Goal: Information Seeking & Learning: Learn about a topic

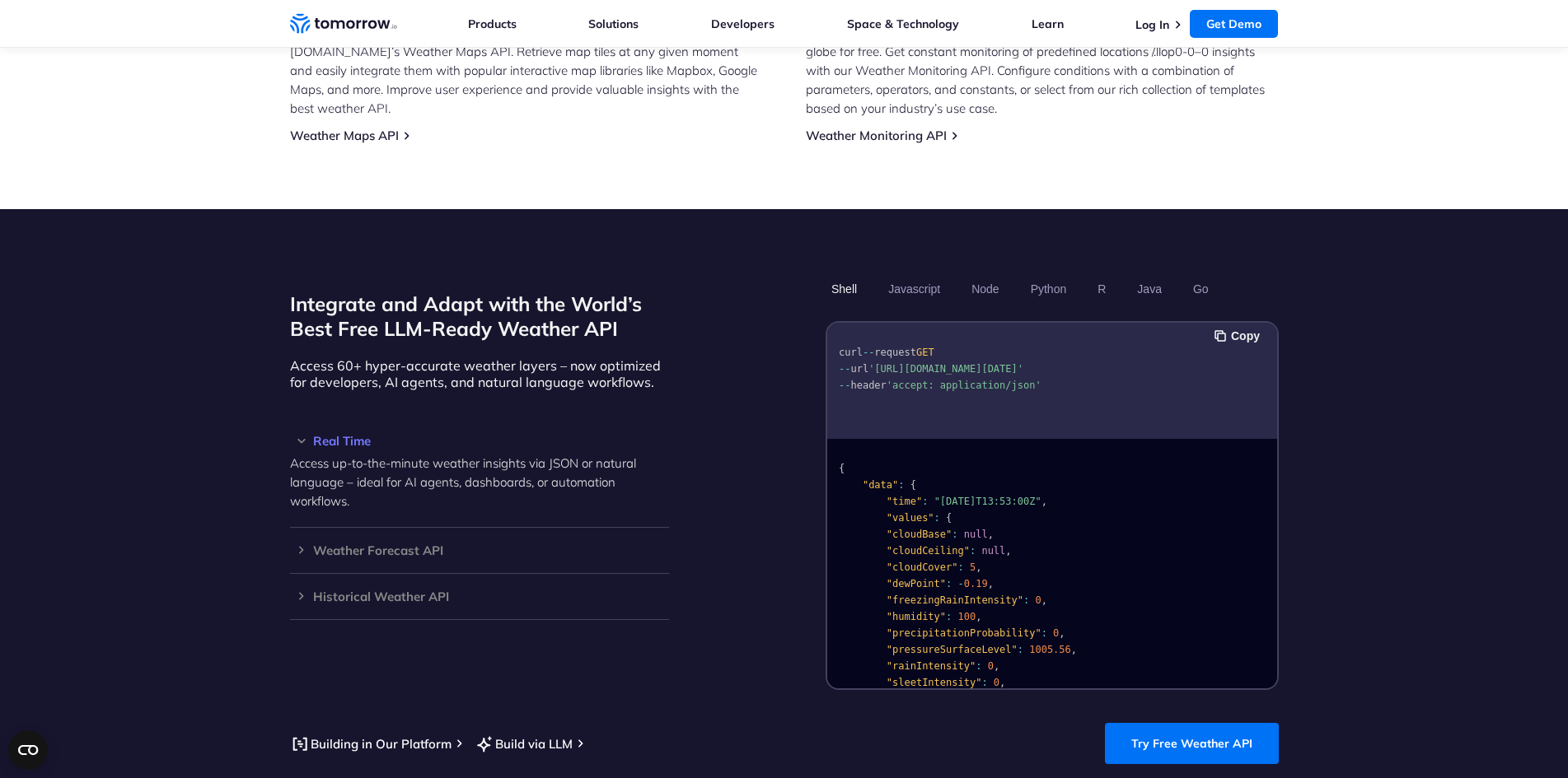
scroll to position [1402, 0]
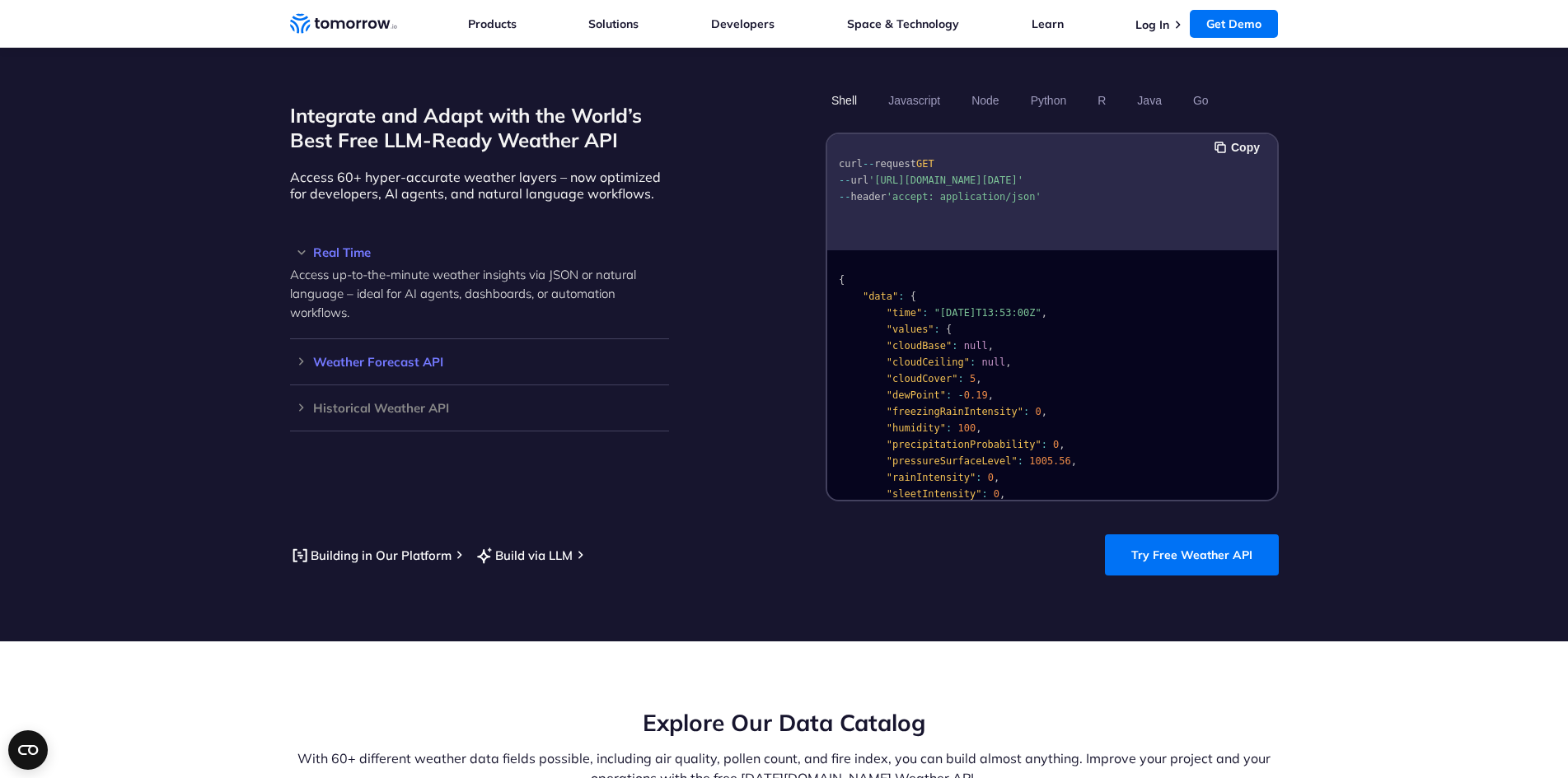
click at [294, 356] on h3 "Weather Forecast API" at bounding box center [479, 362] width 379 height 13
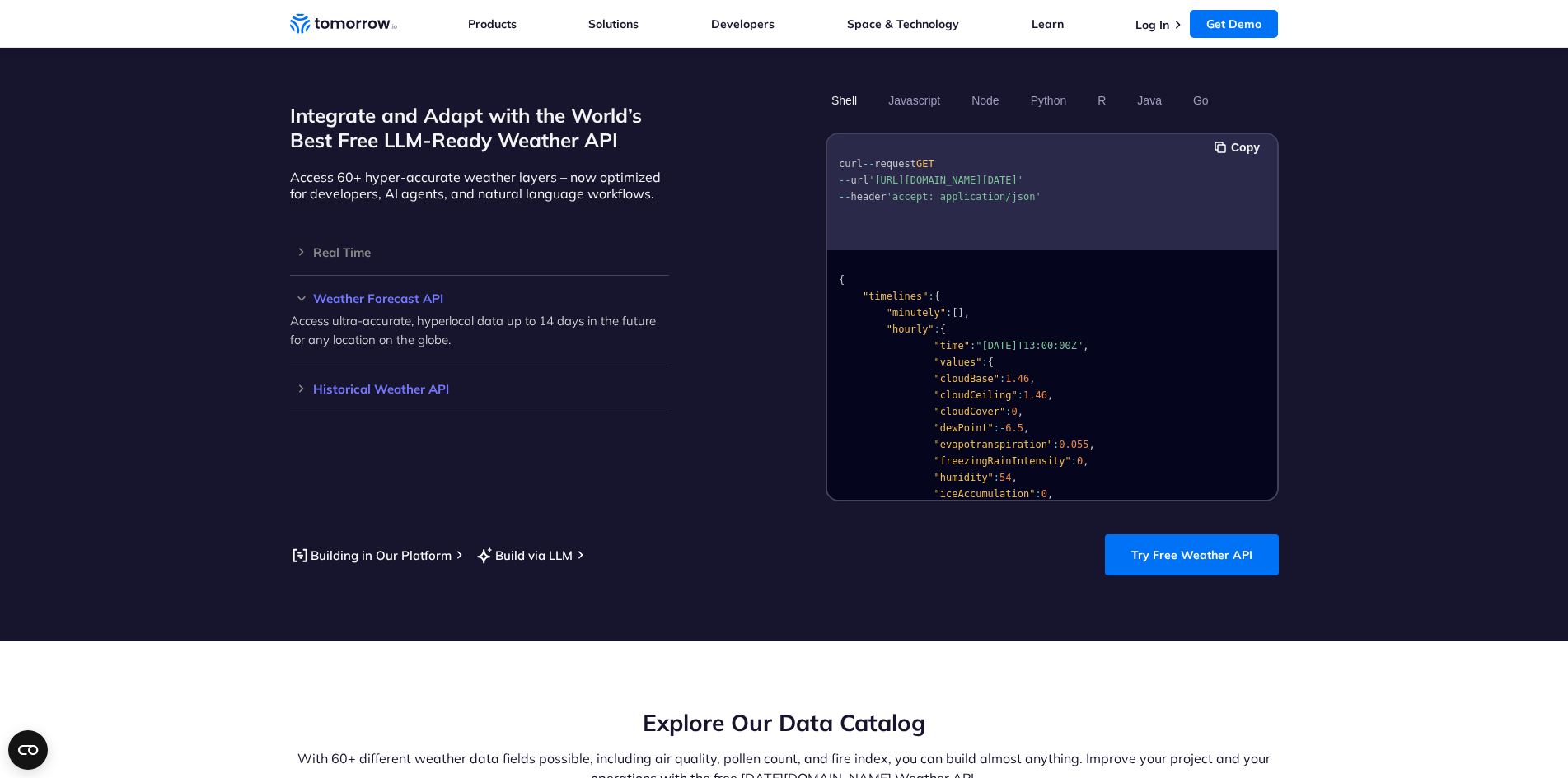
click at [290, 376] on div "Historical Weather API Optimize your operations with access to hourly and daily…" at bounding box center [479, 390] width 379 height 46
click at [300, 246] on h3 "Real Time" at bounding box center [479, 252] width 379 height 13
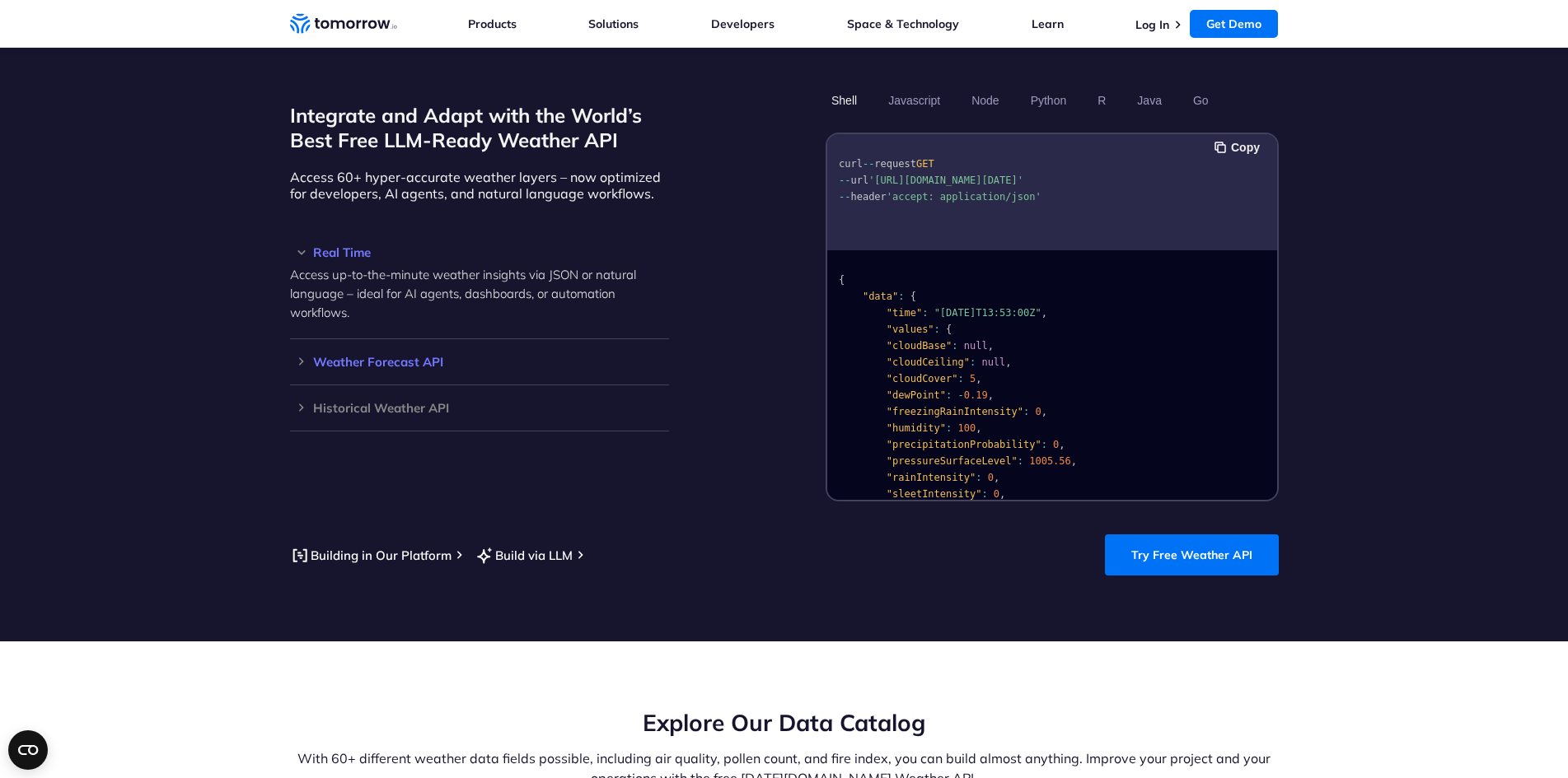
click at [302, 356] on h3 "Weather Forecast API" at bounding box center [479, 362] width 379 height 13
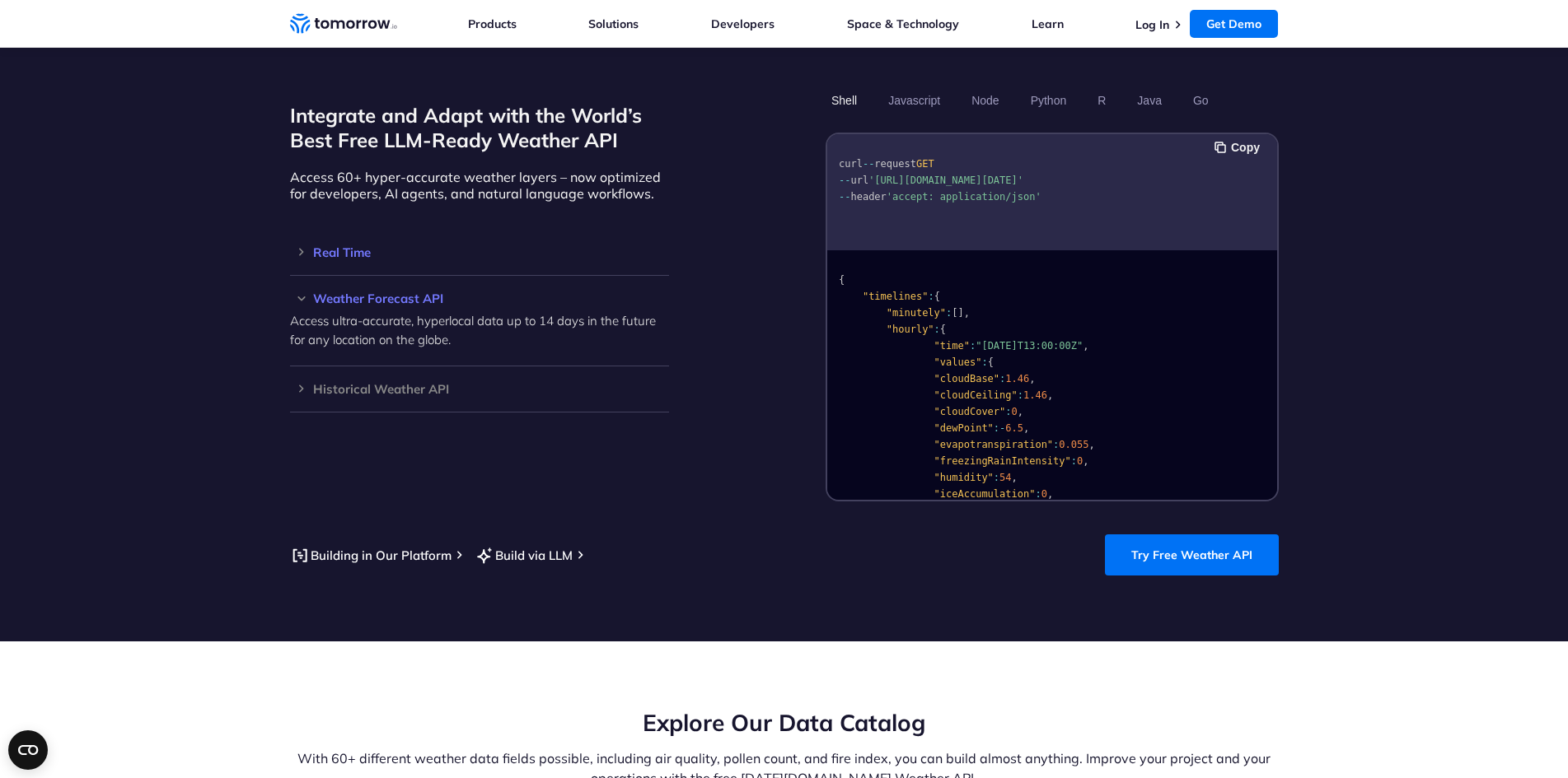
click at [305, 246] on h3 "Real Time" at bounding box center [479, 252] width 379 height 13
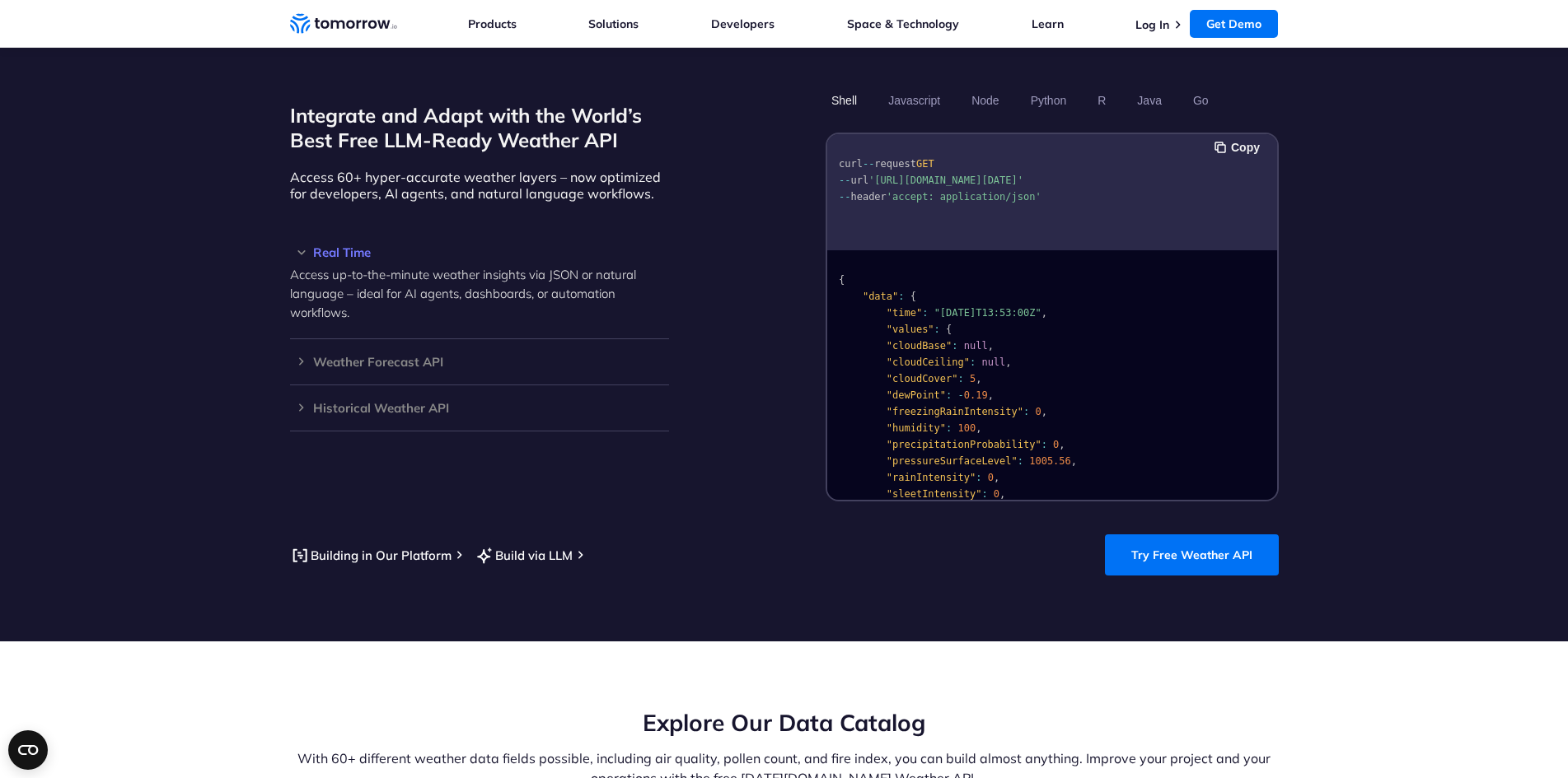
click at [305, 246] on h3 "Real Time" at bounding box center [479, 252] width 379 height 13
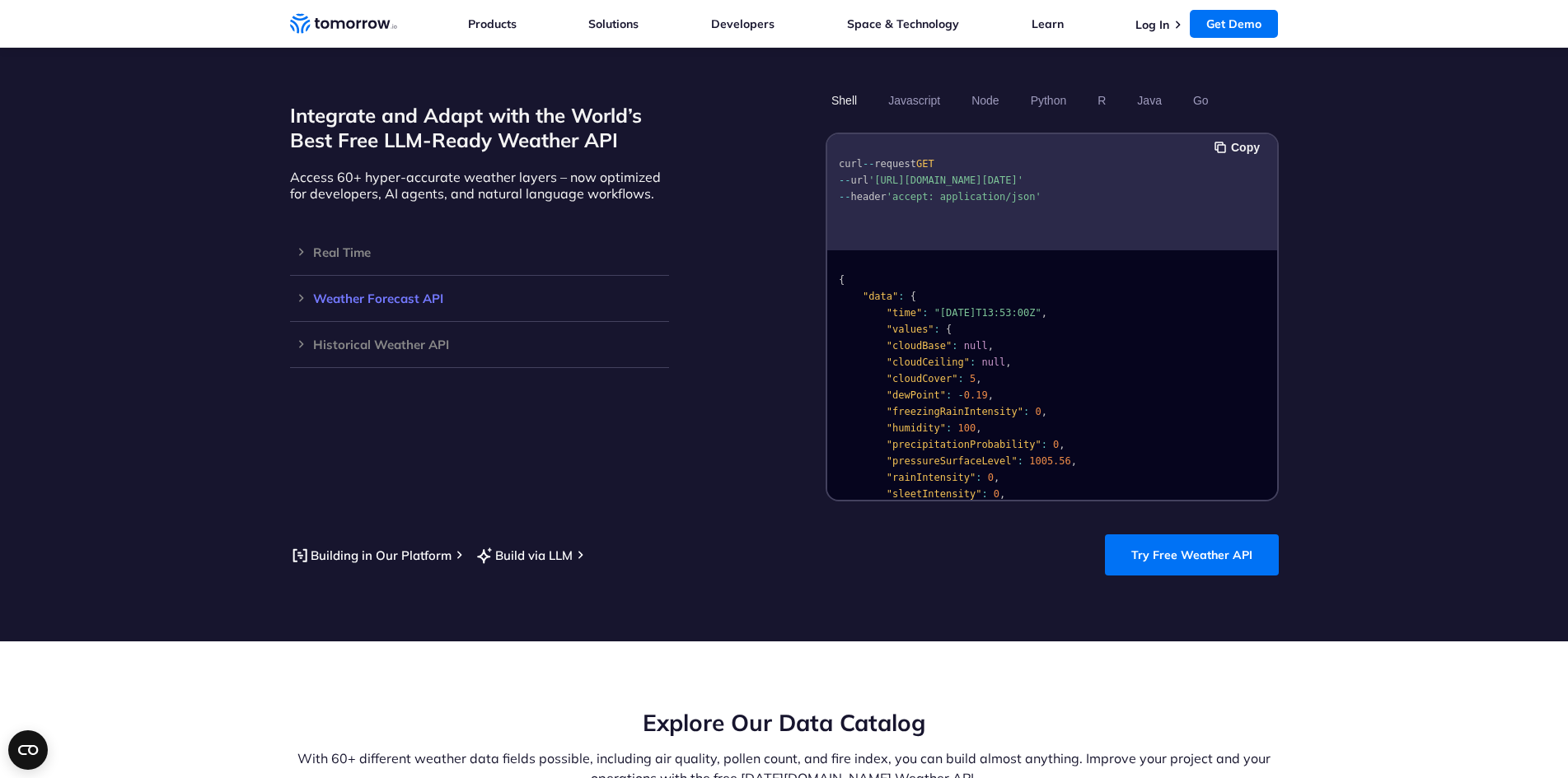
click at [307, 276] on div "Weather Forecast API Access ultra-accurate, hyperlocal data up to 14 days in th…" at bounding box center [479, 299] width 379 height 46
click at [307, 292] on h3 "Weather Forecast API" at bounding box center [479, 298] width 379 height 13
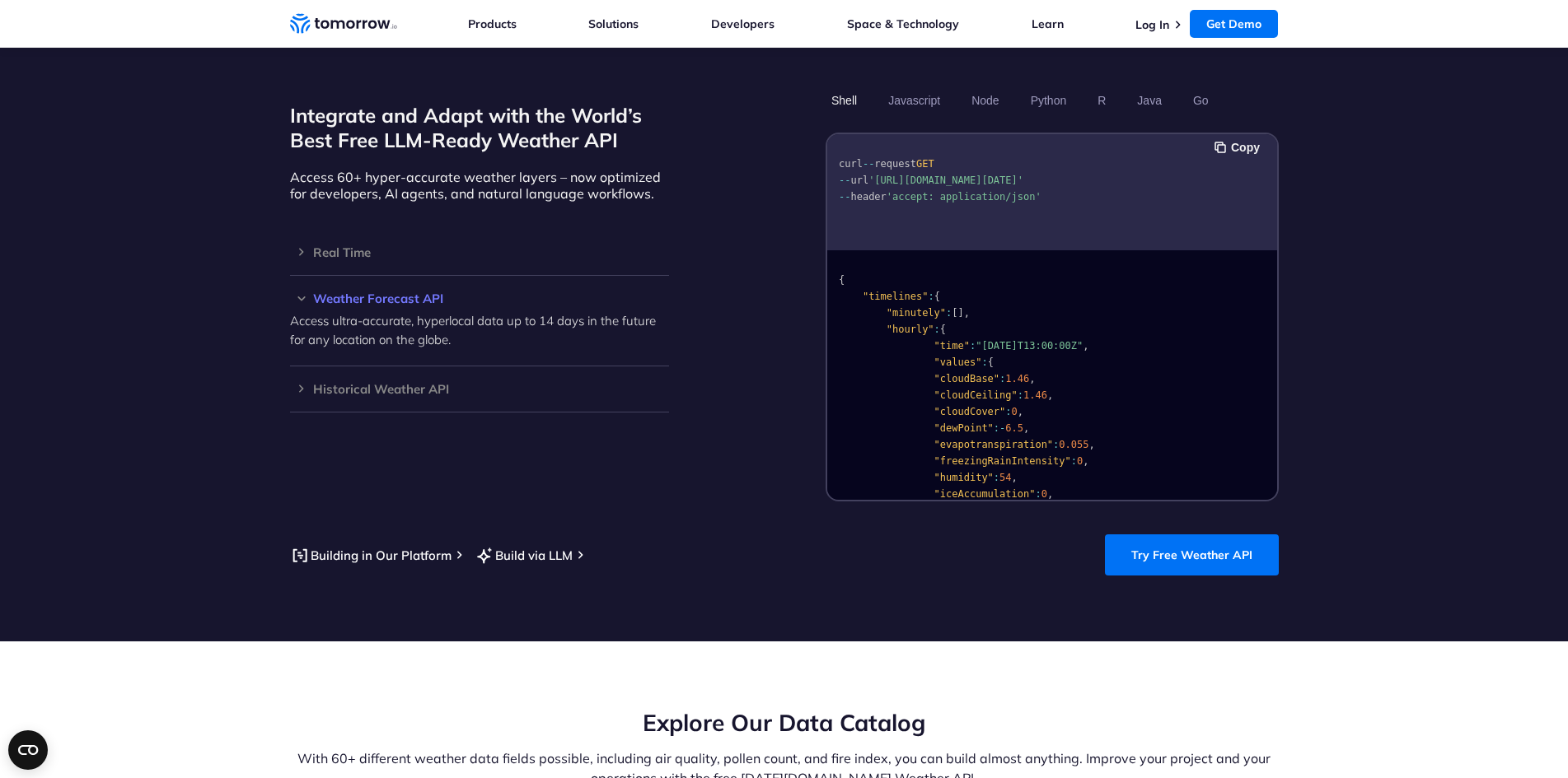
click at [307, 292] on h3 "Weather Forecast API" at bounding box center [479, 298] width 379 height 13
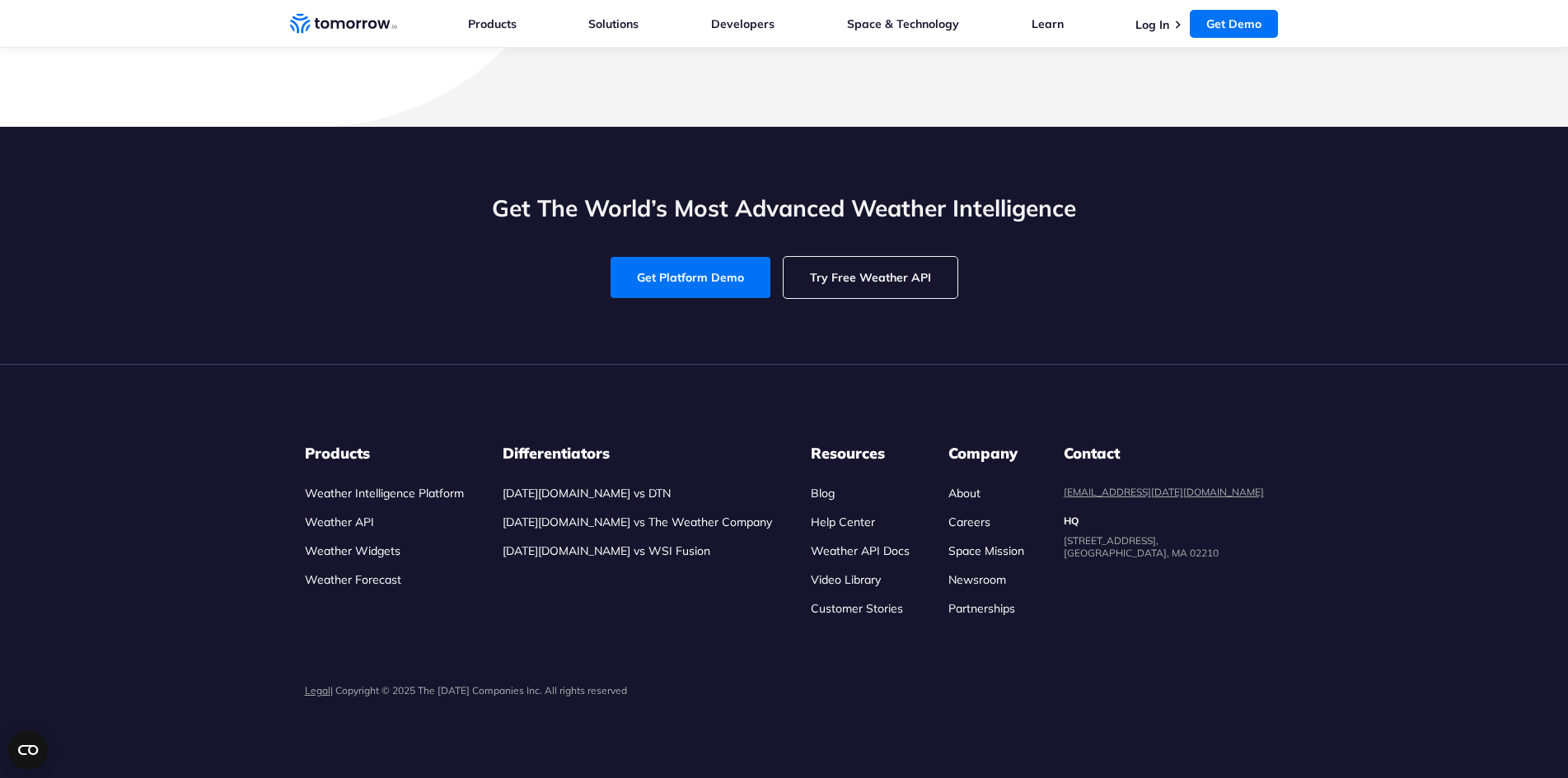
scroll to position [6097, 0]
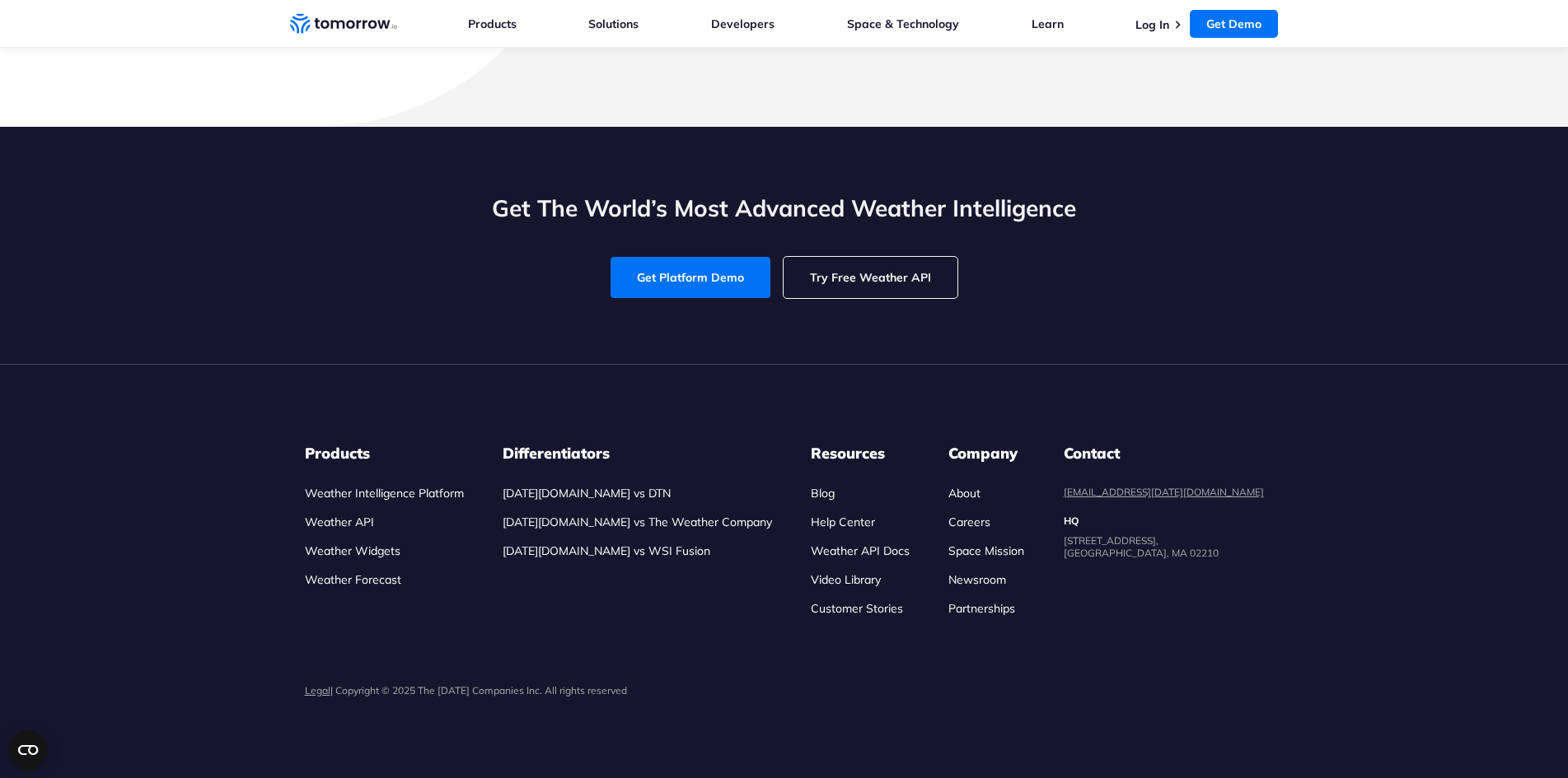
drag, startPoint x: 301, startPoint y: 358, endPoint x: 497, endPoint y: 498, distance: 240.9
copy div "What Are Map Tiles in Tomorrow.io? For developers who want to superimpose accur…"
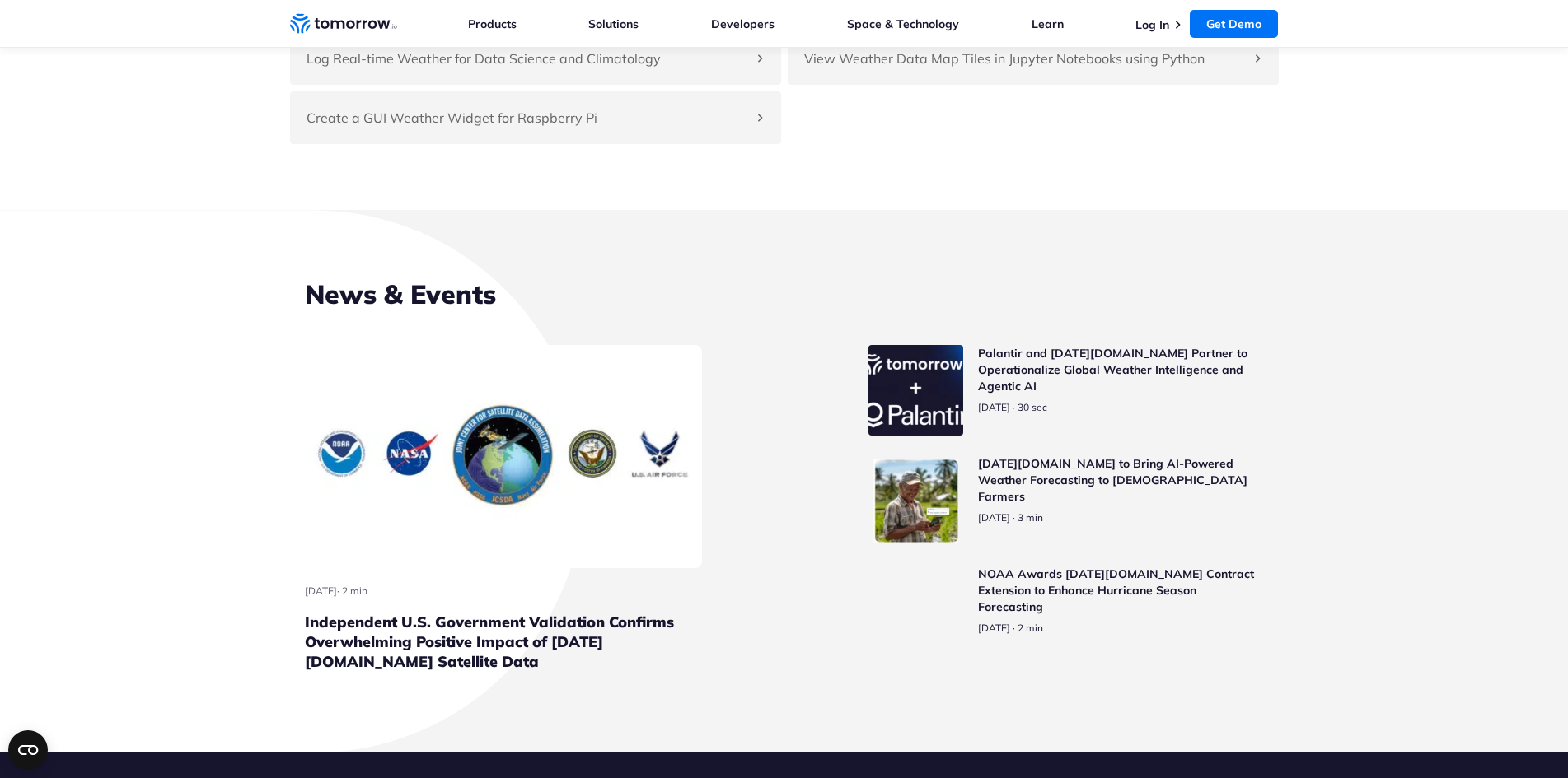
scroll to position [3955, 0]
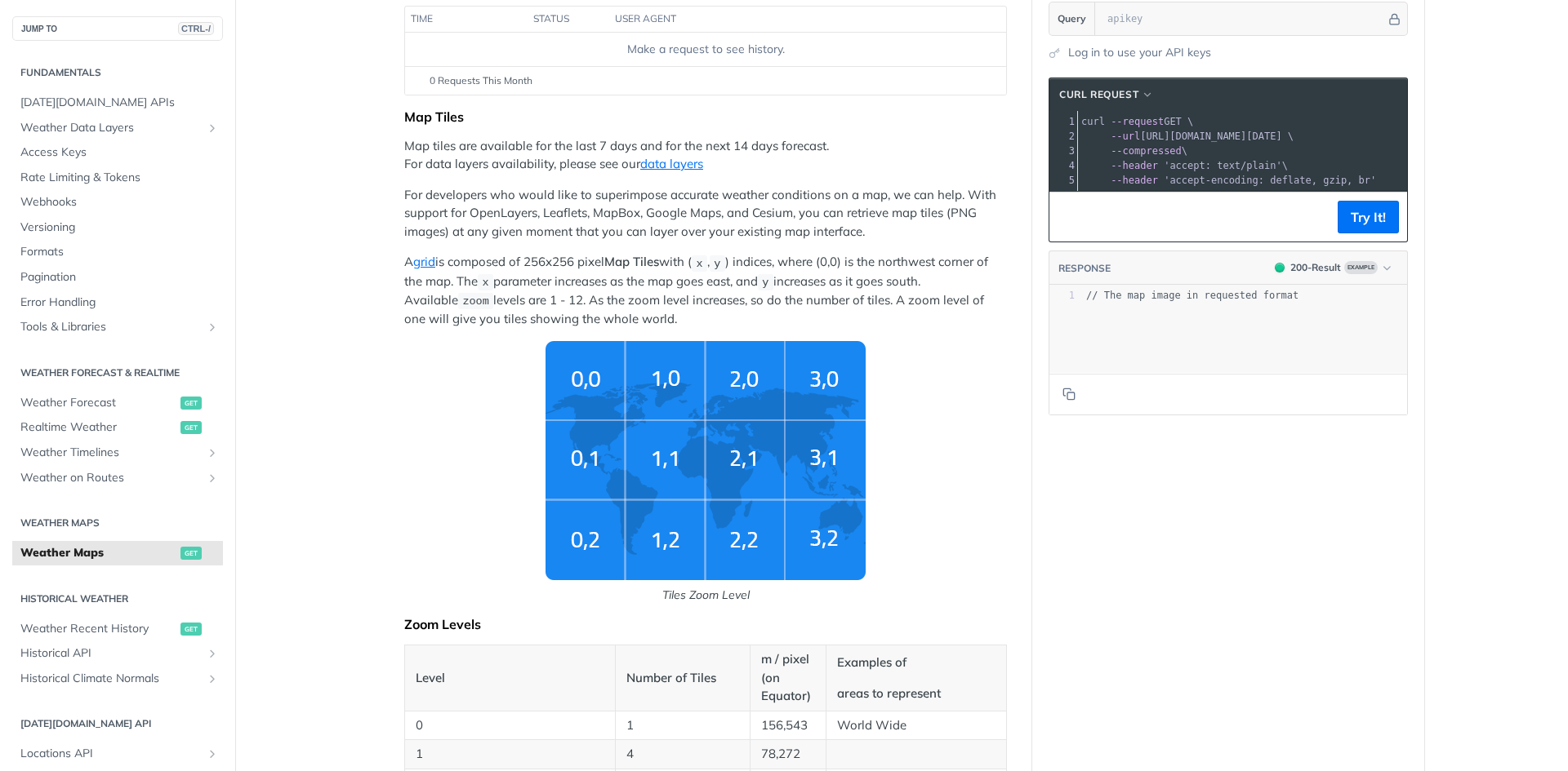
scroll to position [137, 0]
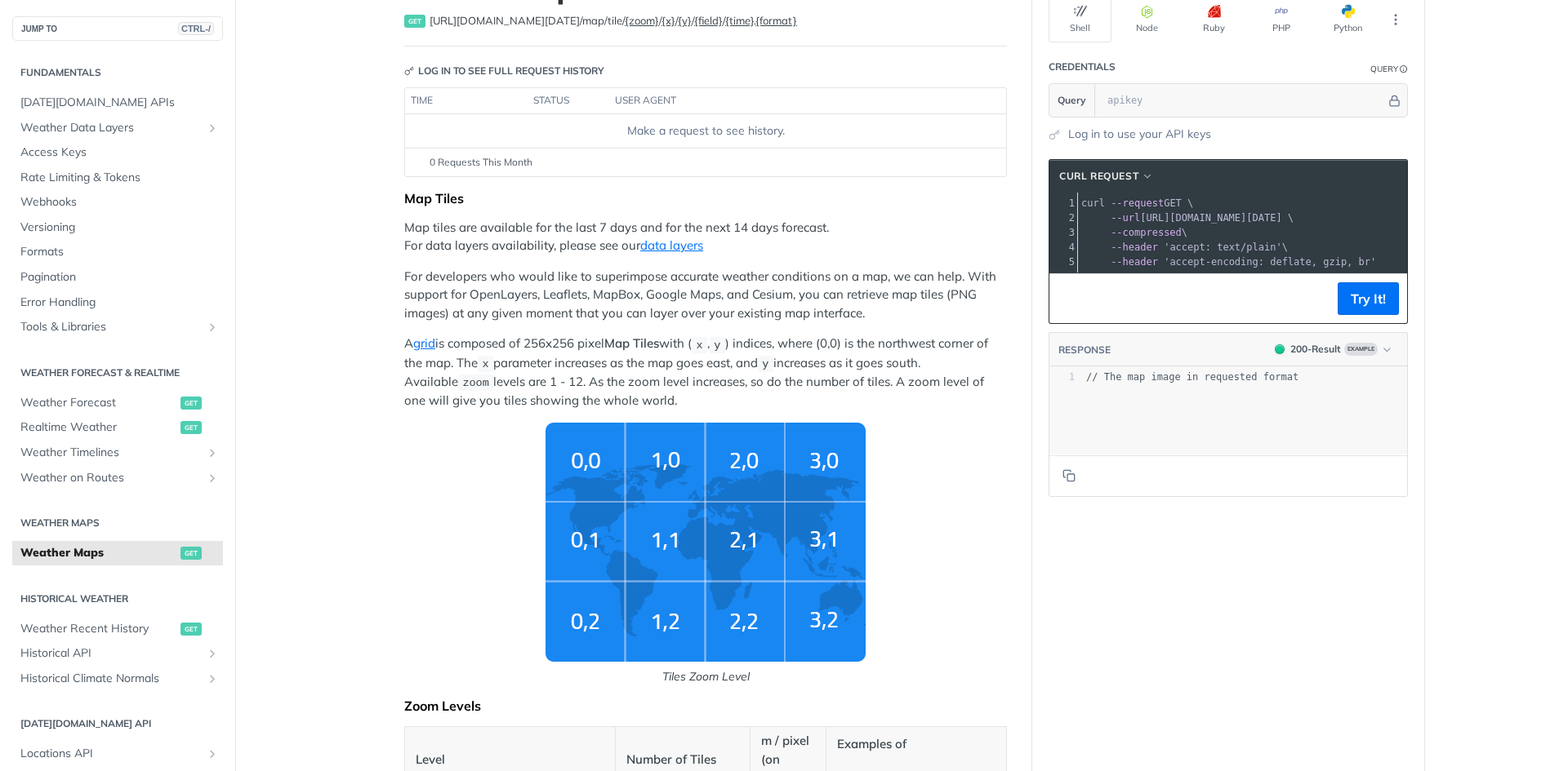
drag, startPoint x: 398, startPoint y: 196, endPoint x: 857, endPoint y: 394, distance: 499.9
copy div "Map Tiles Map tiles are available for the last 7 days and for the next 14 days …"
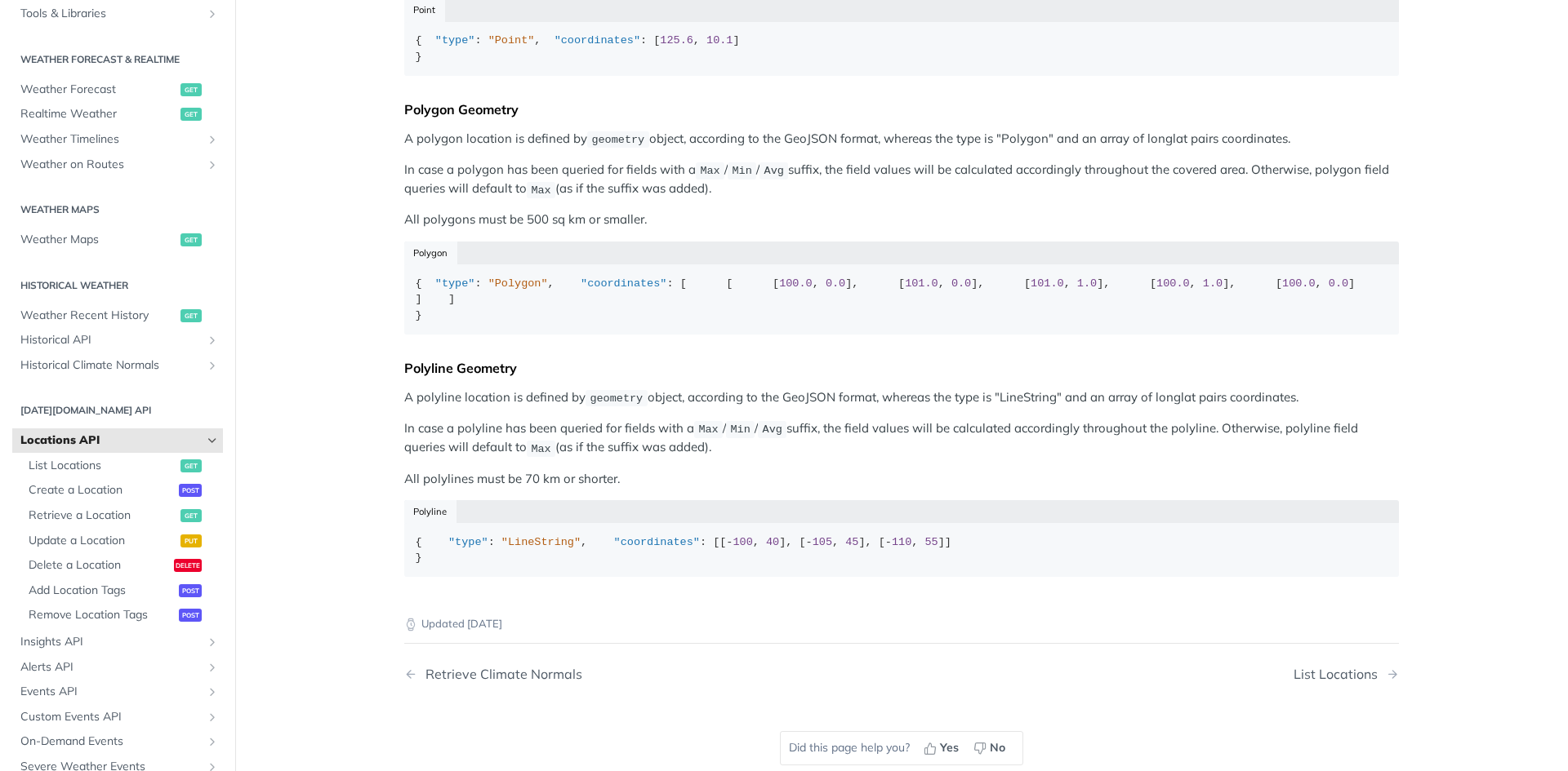
scroll to position [415, 0]
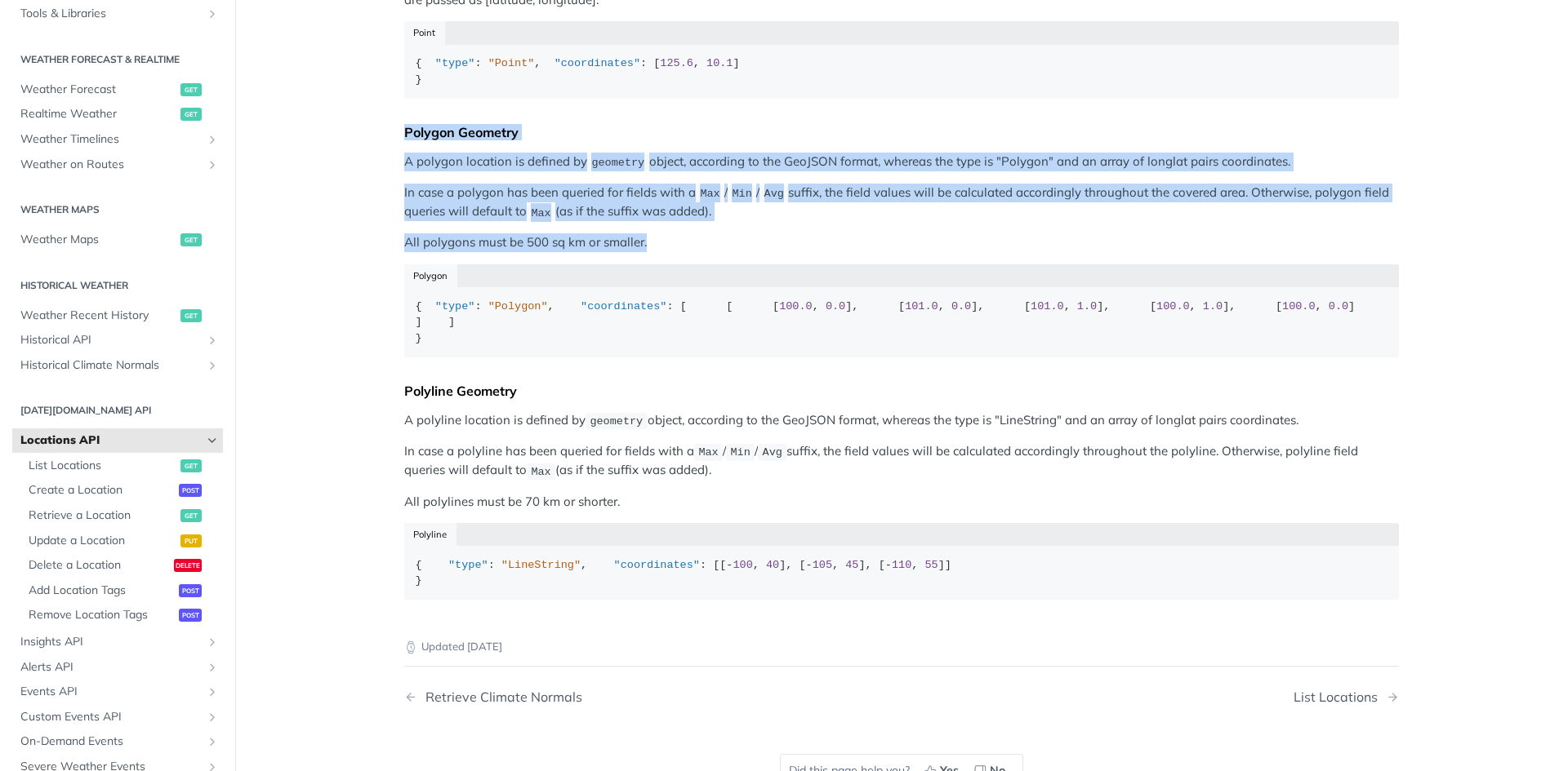
drag, startPoint x: 400, startPoint y: 160, endPoint x: 769, endPoint y: 275, distance: 386.5
click at [769, 275] on div "Predefined locations can be queried in any of the data endpoints (/timeline, /r…" at bounding box center [900, 194] width 994 height 836
copy div "Polygon Geometry A polygon location is defined by geometry object, according to…"
